Goal: Information Seeking & Learning: Learn about a topic

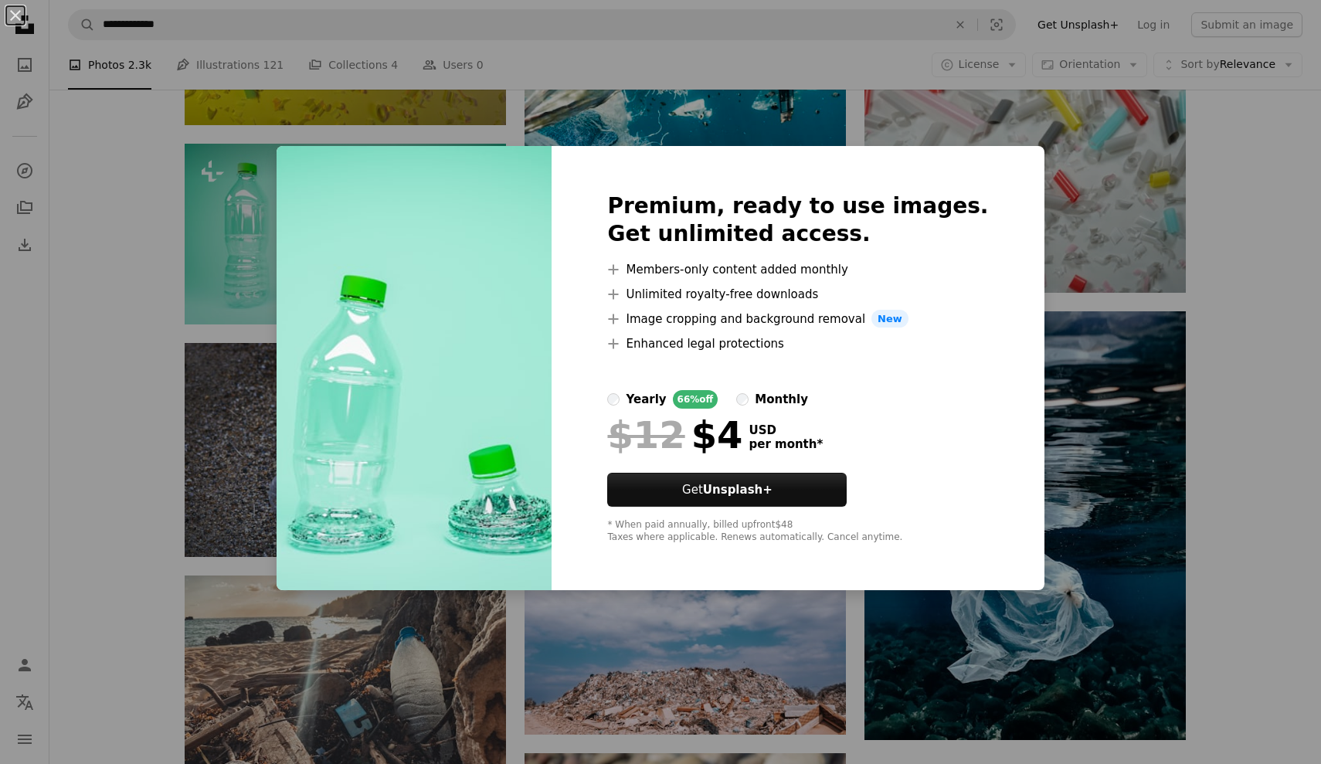
scroll to position [0, 175]
click at [265, 240] on div "An X shape Premium, ready to use images. Get unlimited access. A plus sign Memb…" at bounding box center [660, 382] width 1321 height 764
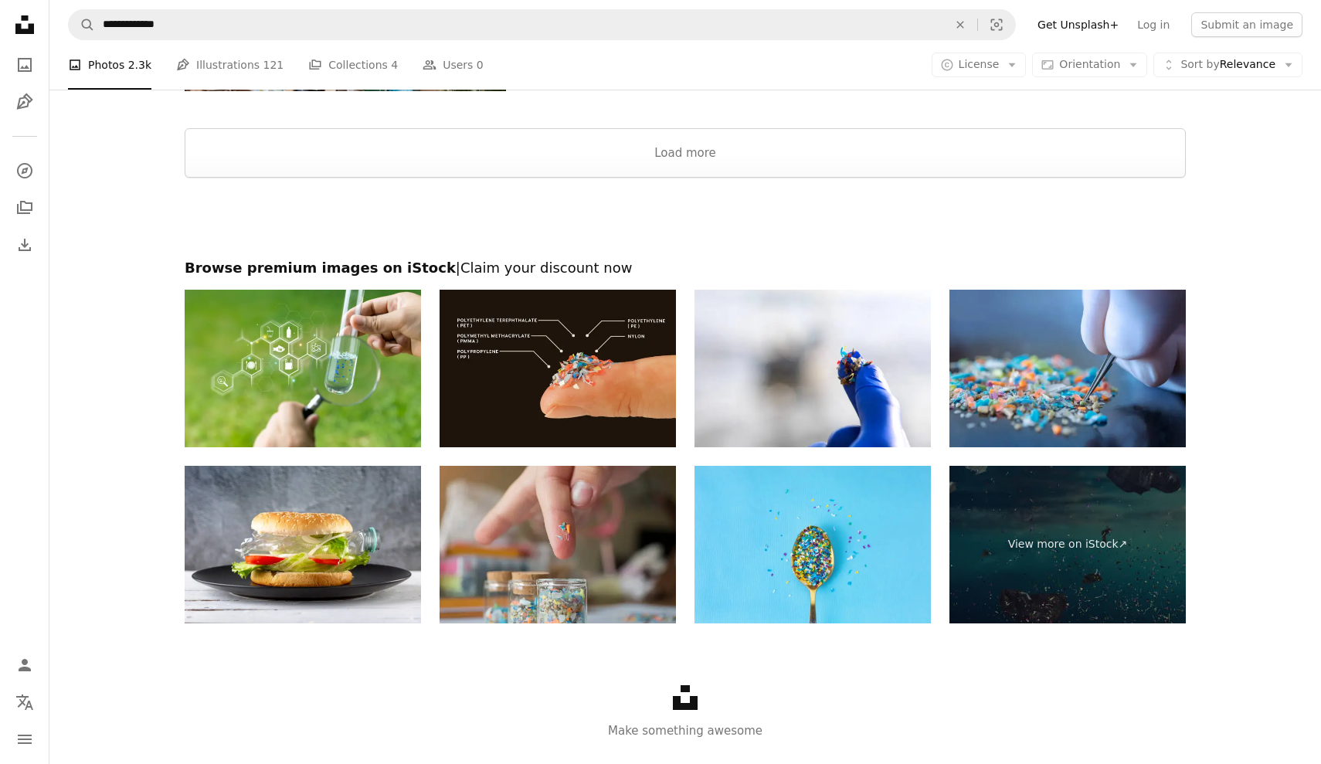
scroll to position [2404, 0]
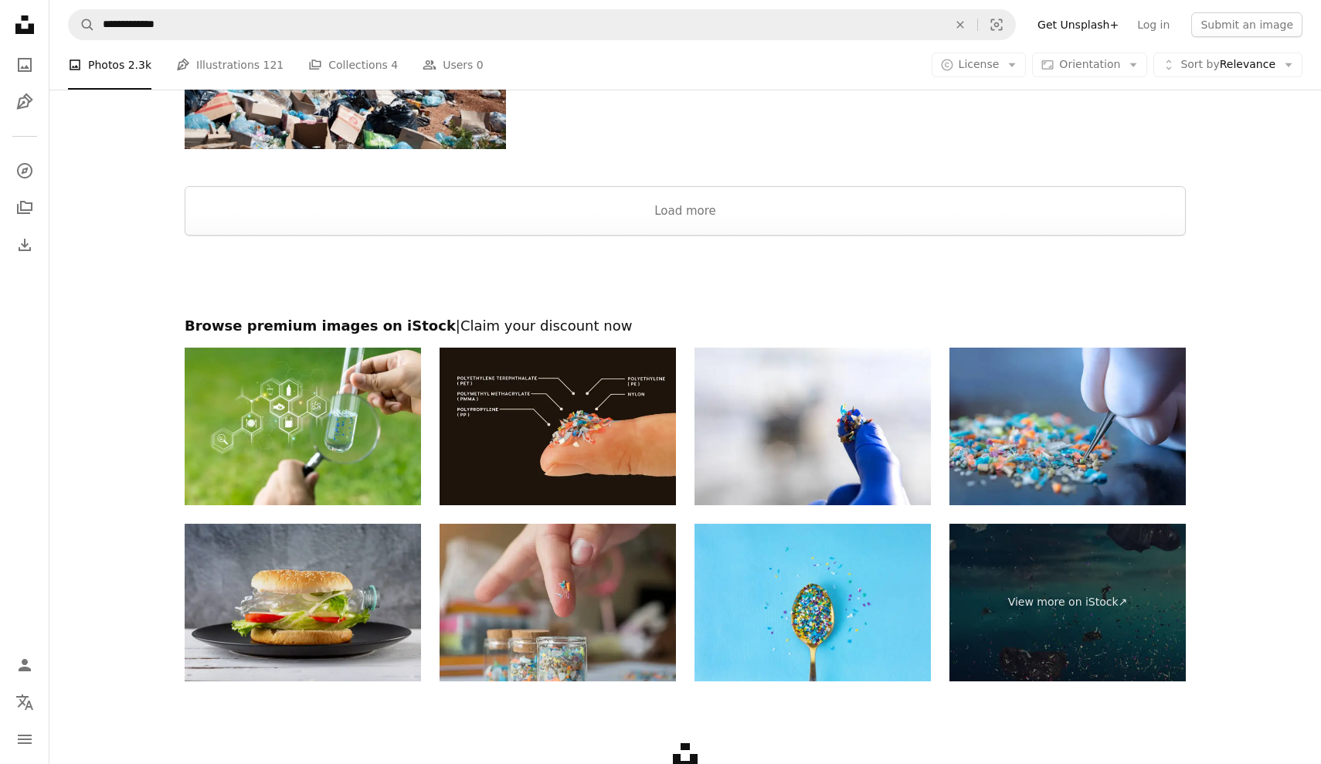
click at [348, 589] on img at bounding box center [303, 603] width 236 height 158
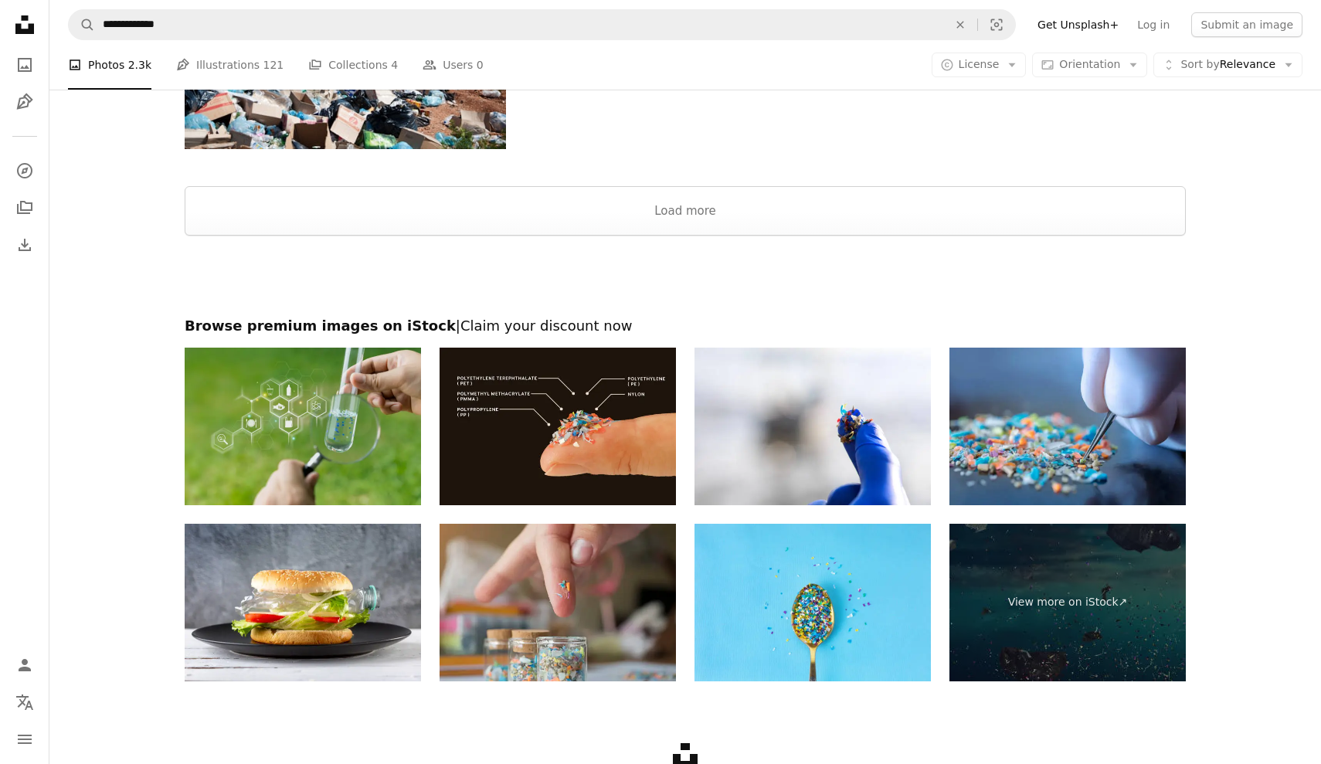
click at [314, 419] on img at bounding box center [303, 427] width 236 height 158
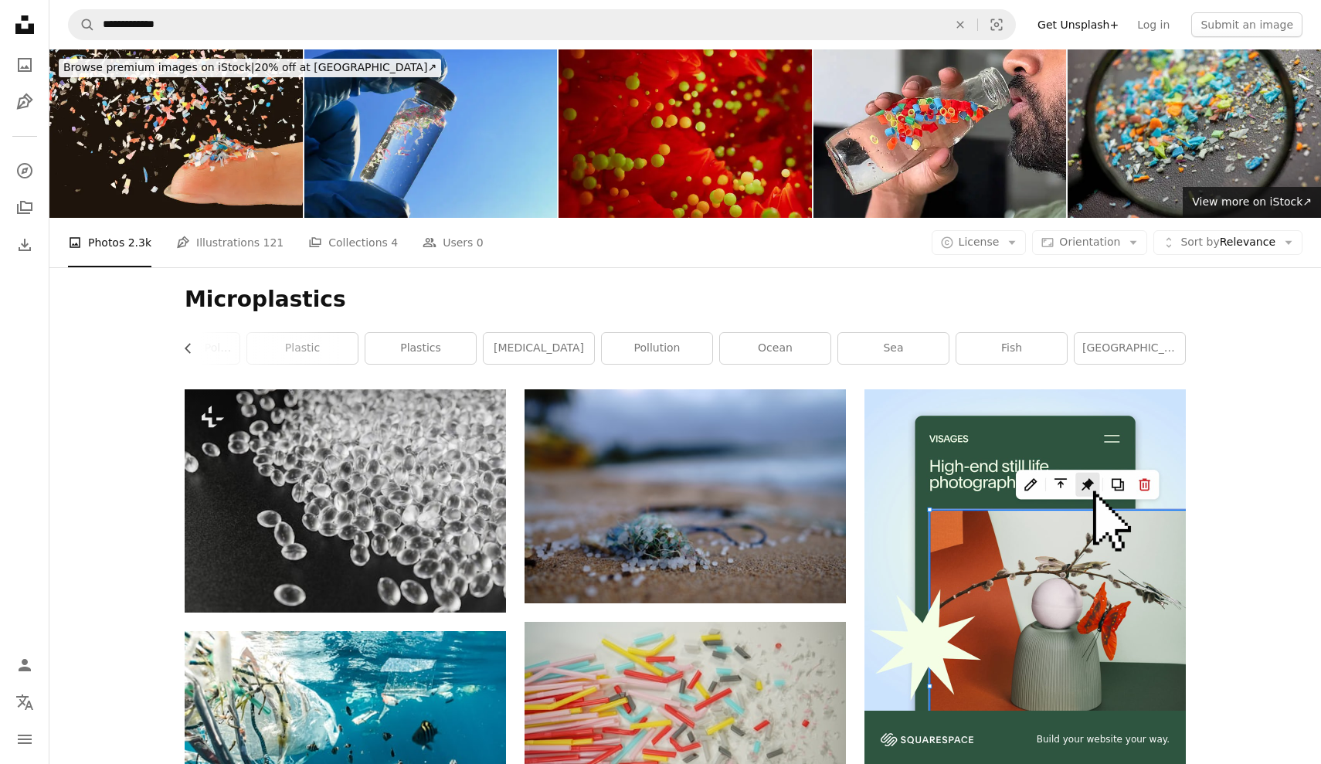
scroll to position [0, 0]
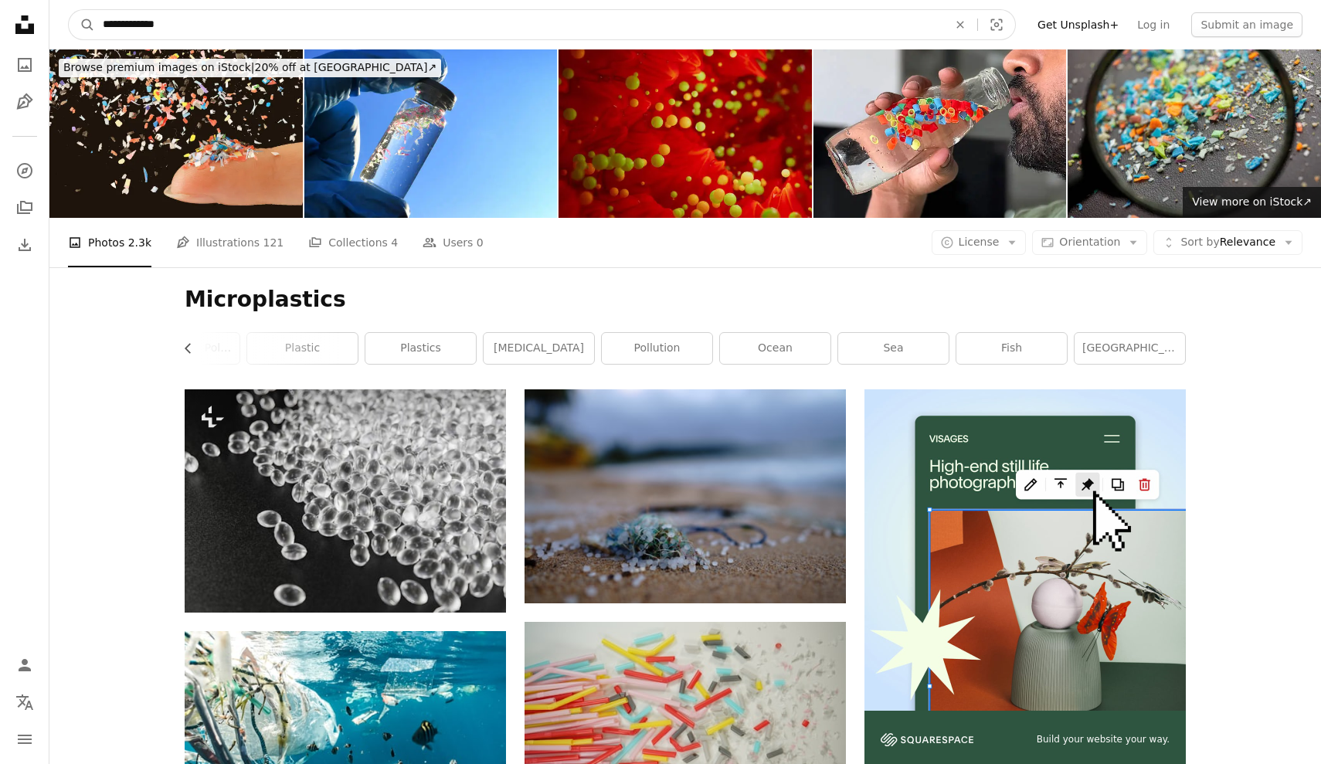
click at [404, 28] on input "**********" at bounding box center [519, 24] width 848 height 29
type input "**********"
click at [82, 25] on button "A magnifying glass" at bounding box center [82, 24] width 26 height 29
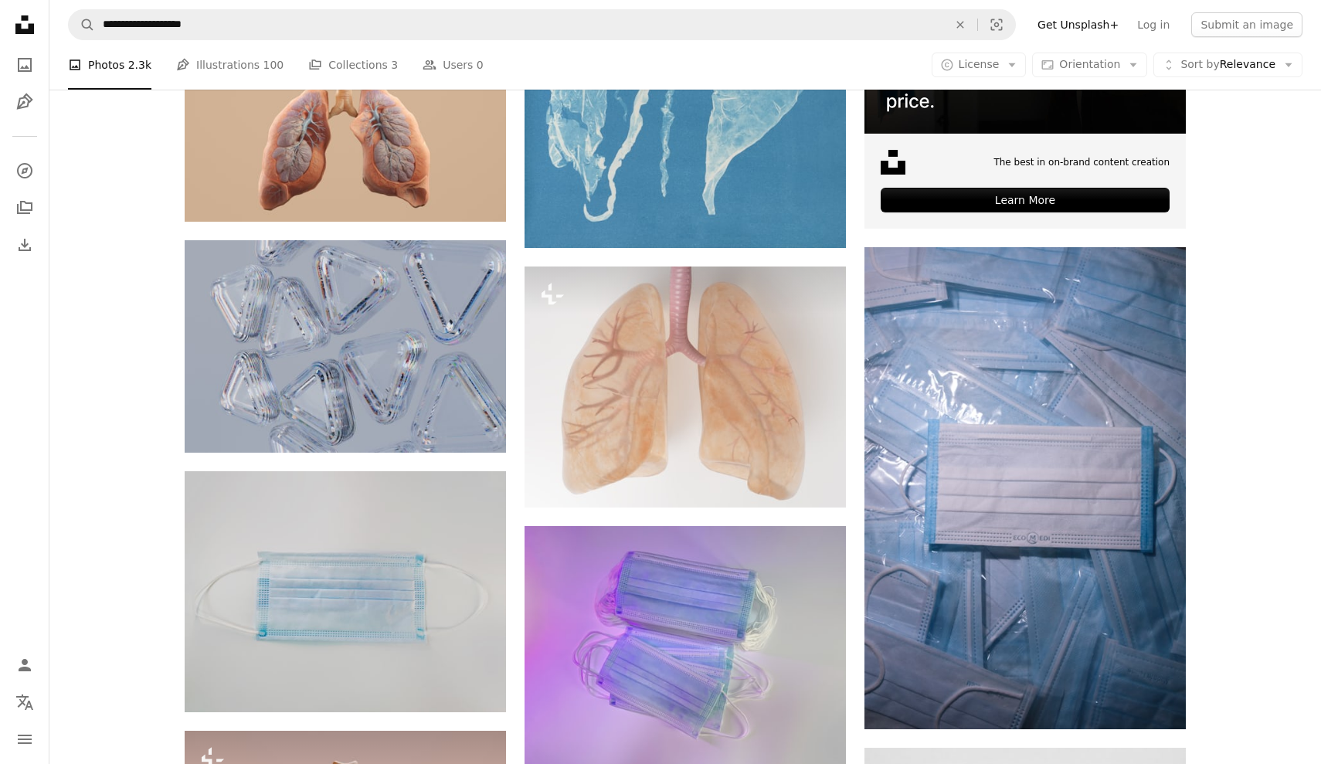
scroll to position [305, 0]
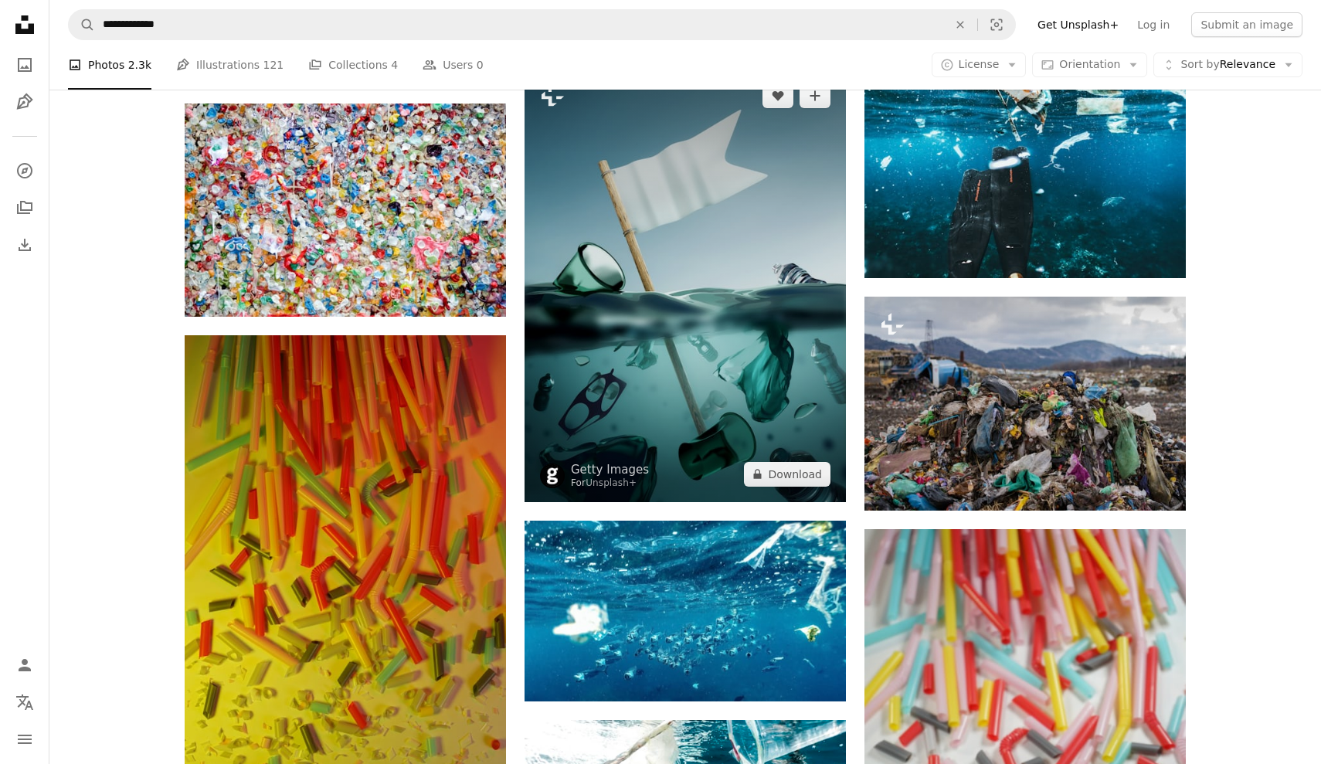
scroll to position [880, 0]
